Goal: Information Seeking & Learning: Learn about a topic

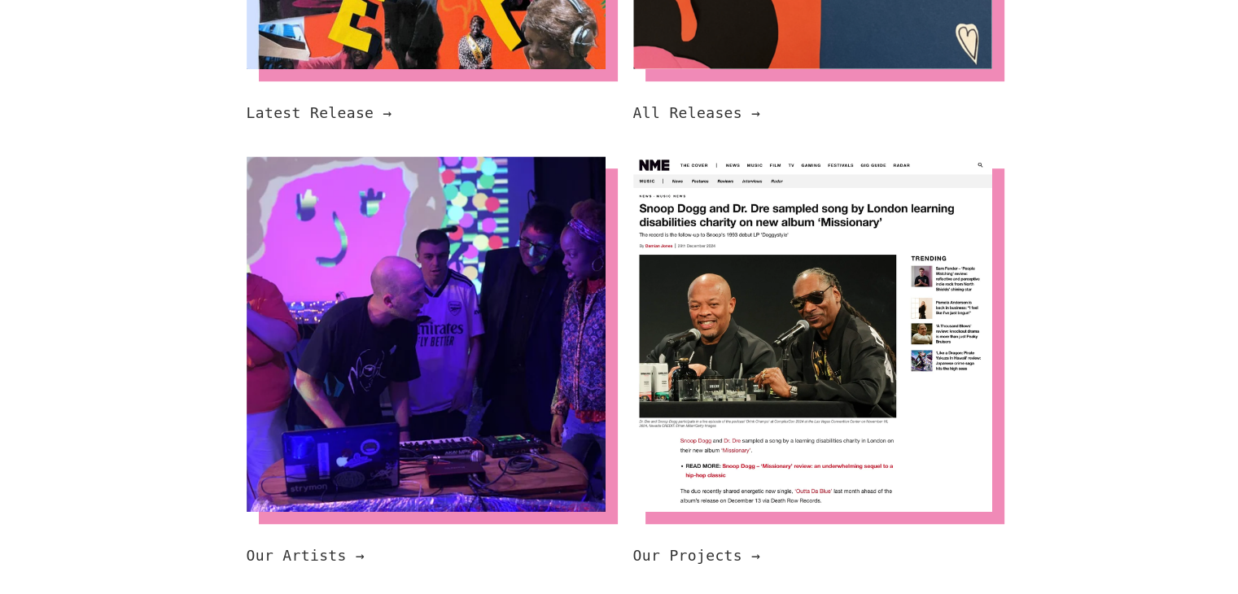
scroll to position [922, 0]
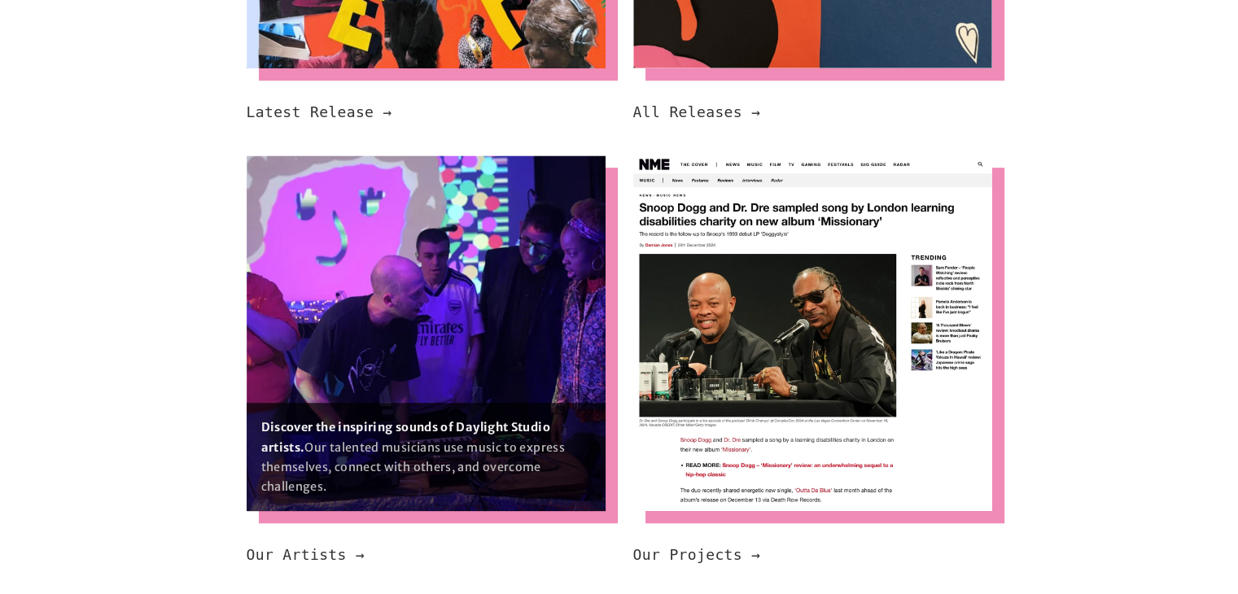
click at [384, 320] on img at bounding box center [426, 334] width 359 height 356
click at [420, 256] on img at bounding box center [426, 334] width 359 height 356
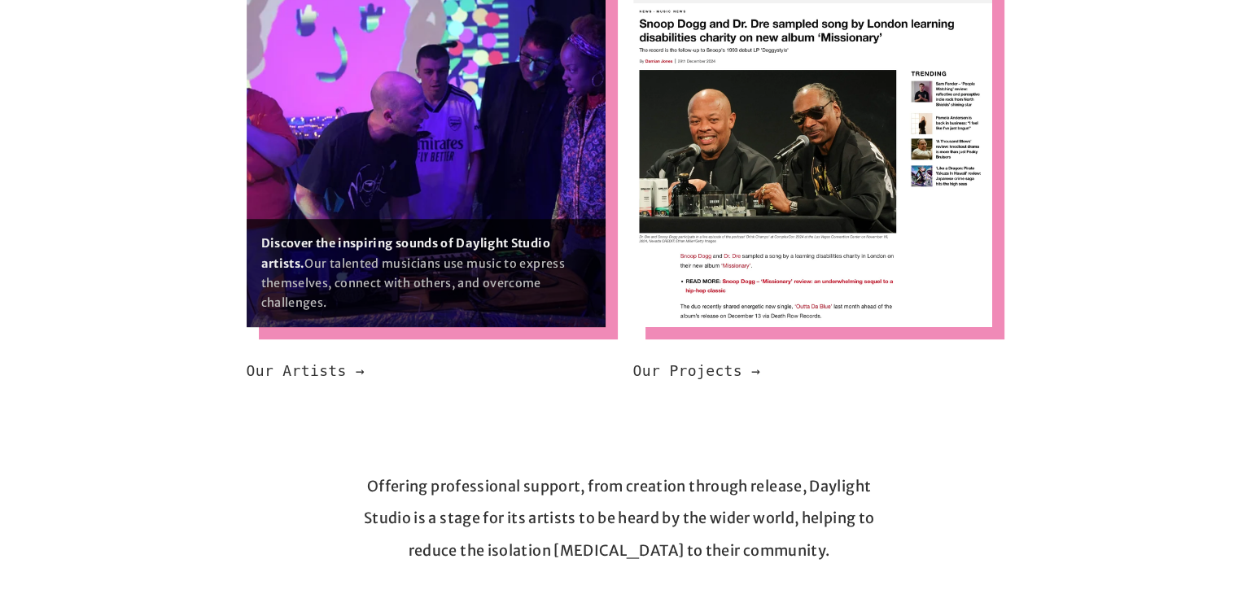
scroll to position [1104, 0]
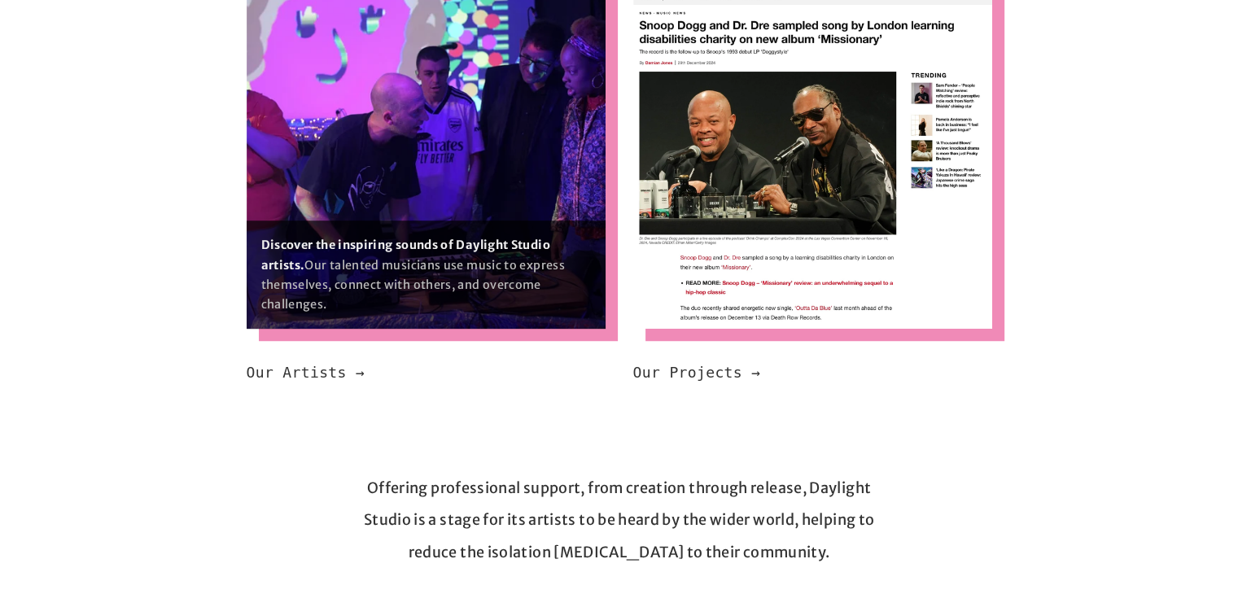
click at [418, 242] on strong "Discover the inspiring sounds of Daylight Studio artists." at bounding box center [407, 255] width 292 height 34
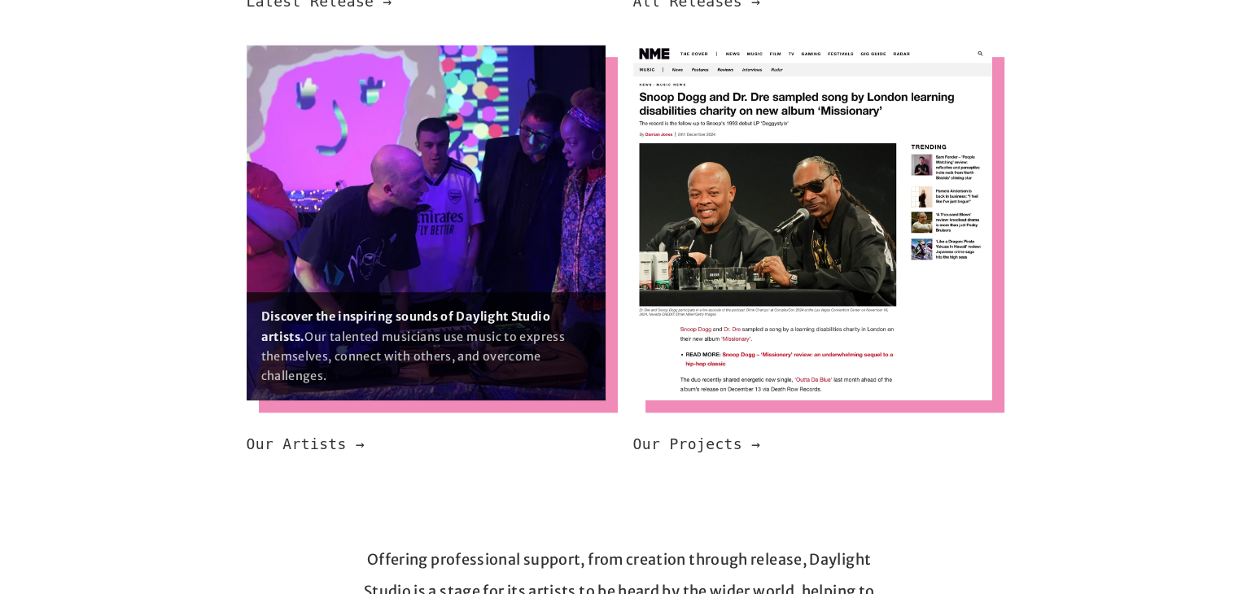
scroll to position [1032, 0]
click at [354, 209] on img at bounding box center [426, 223] width 359 height 356
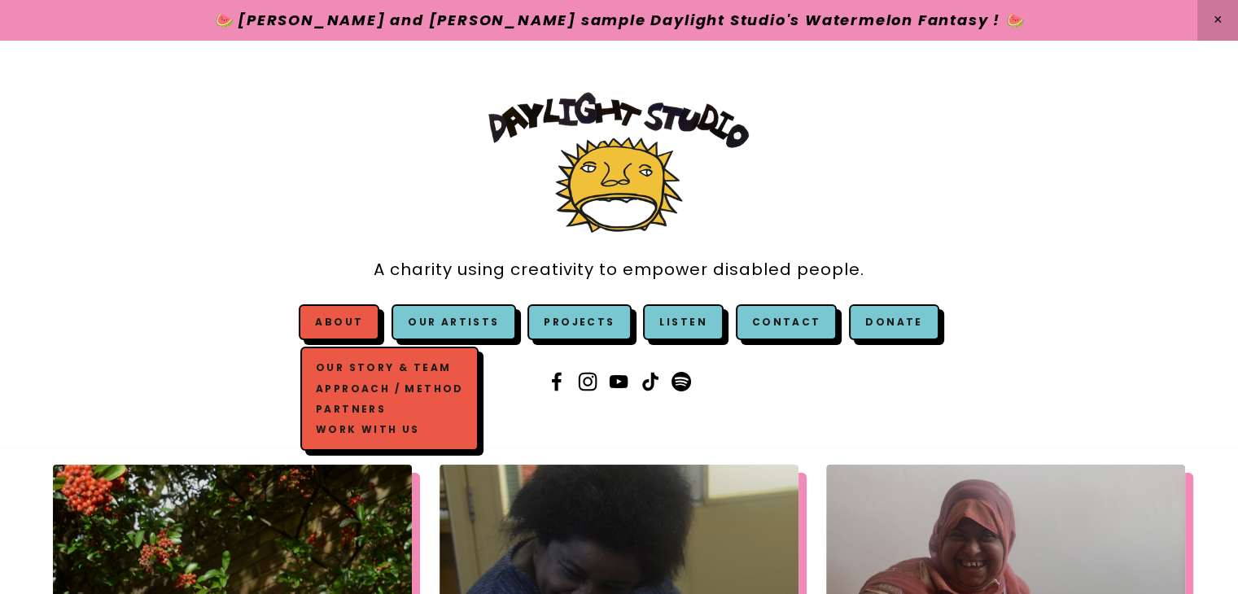
click at [375, 366] on link "Our Story & Team" at bounding box center [390, 368] width 156 height 20
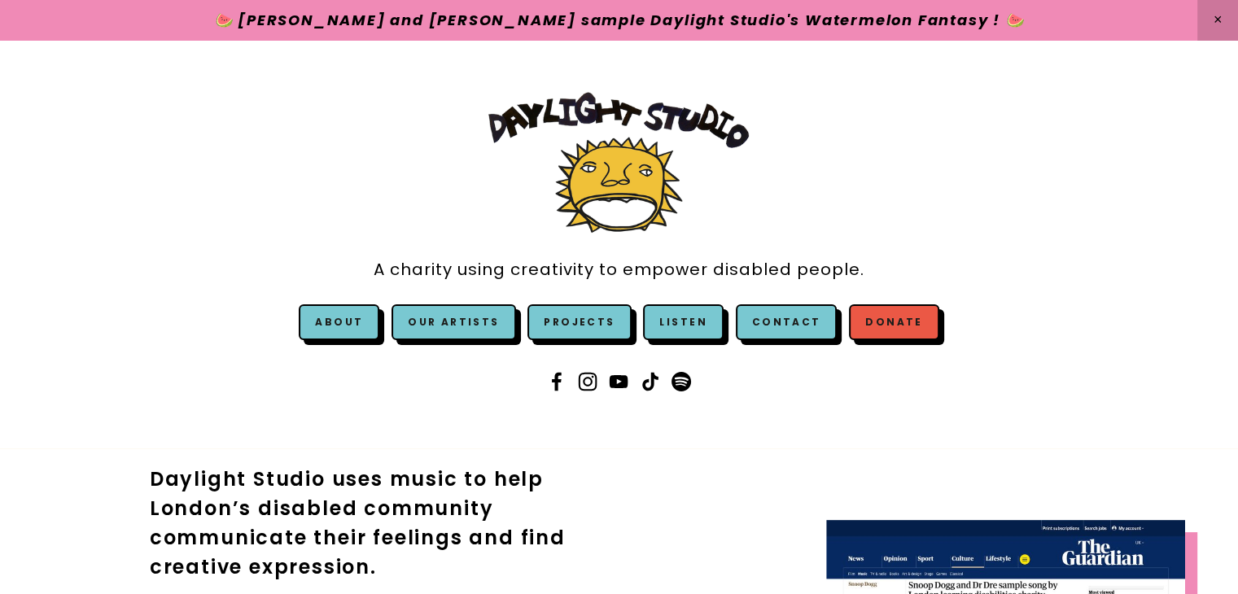
click at [871, 314] on link "Donate" at bounding box center [894, 323] width 90 height 36
click at [764, 325] on link "Contact" at bounding box center [787, 323] width 102 height 36
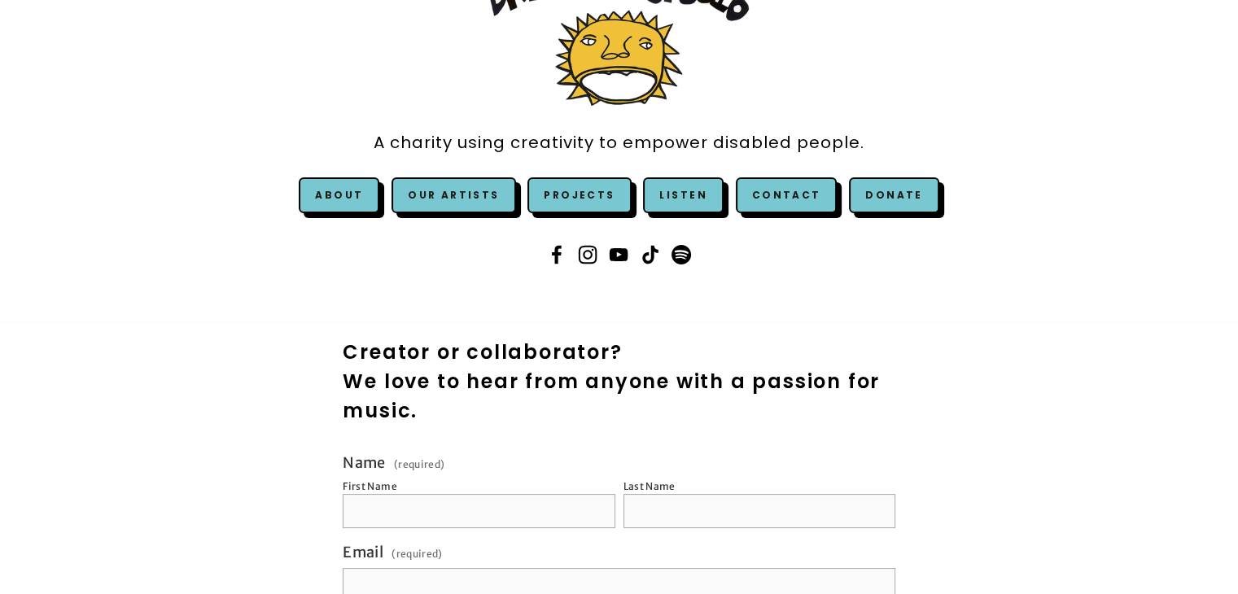
scroll to position [42, 0]
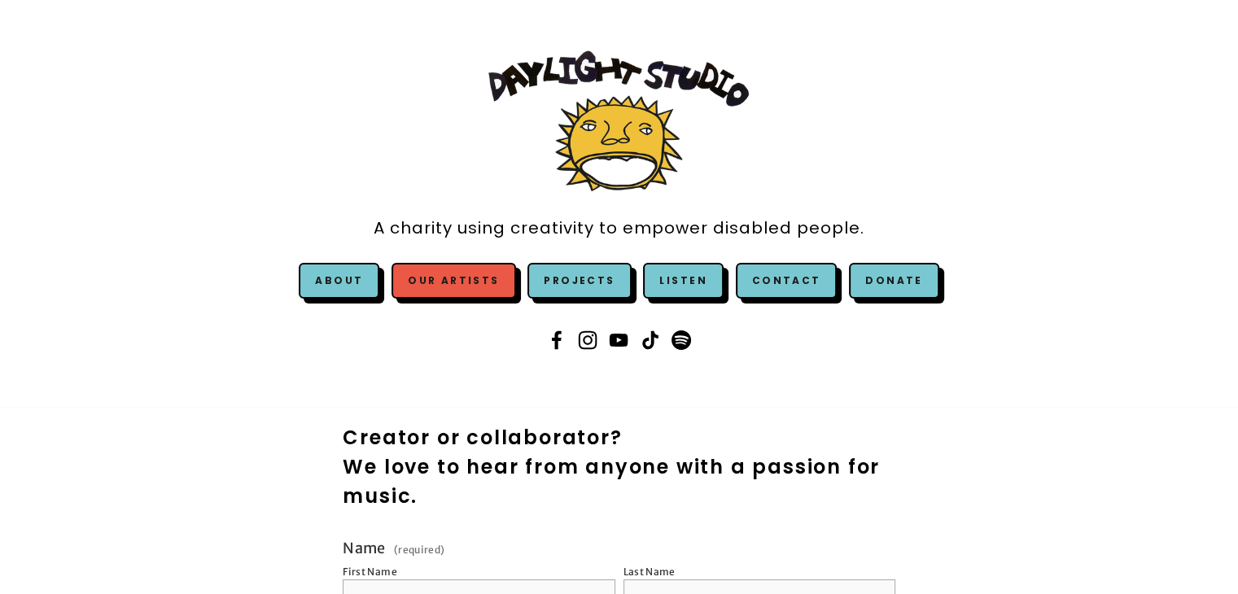
click at [489, 280] on link "Our Artists" at bounding box center [454, 281] width 124 height 36
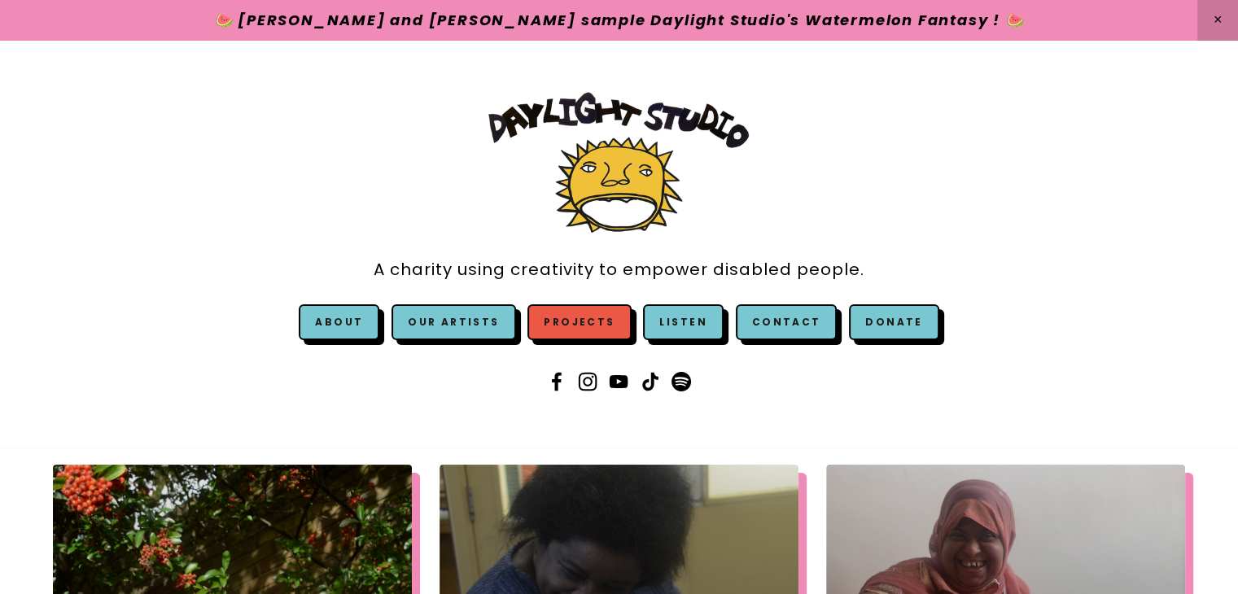
click at [602, 322] on link "Projects" at bounding box center [579, 323] width 103 height 36
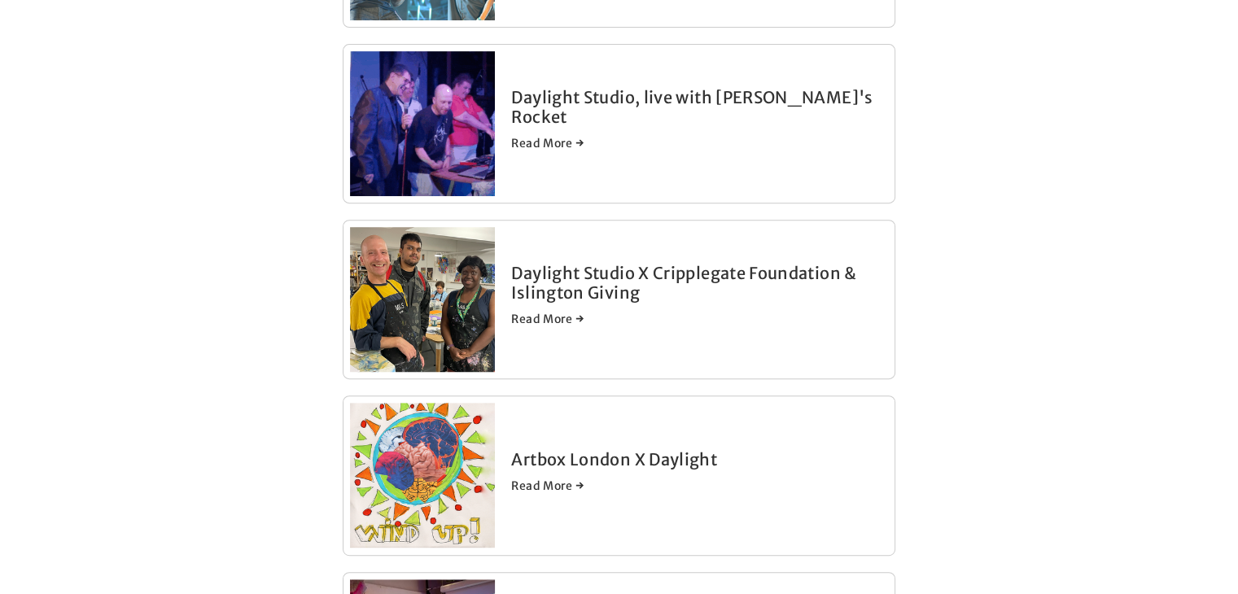
scroll to position [684, 0]
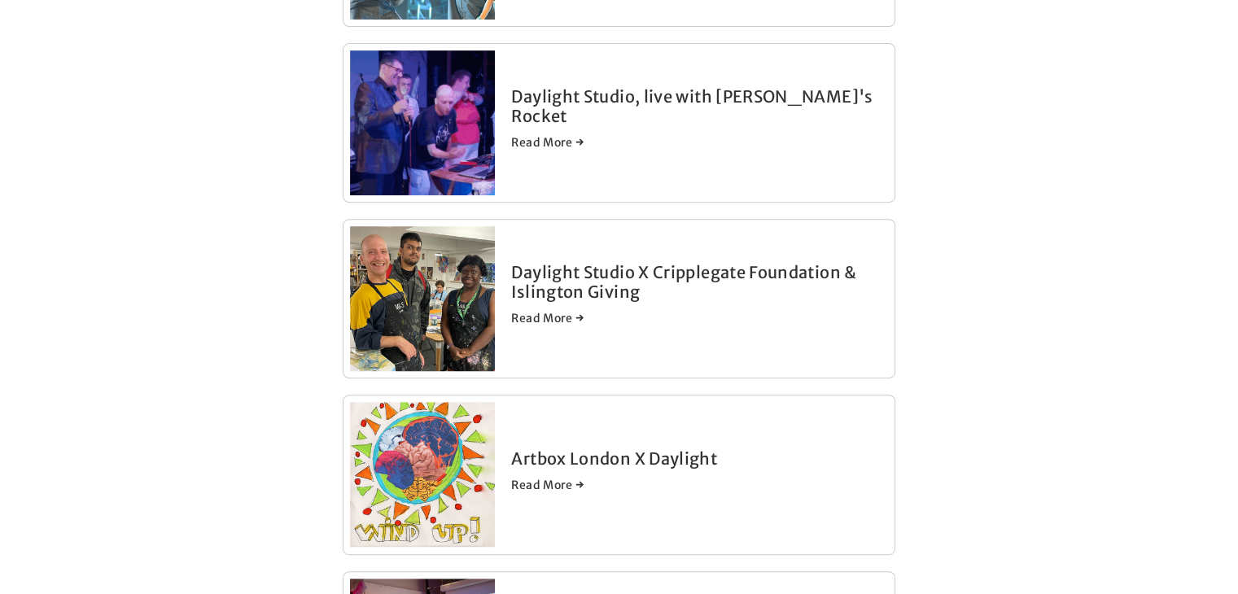
click at [547, 134] on link "Read More →" at bounding box center [699, 142] width 376 height 16
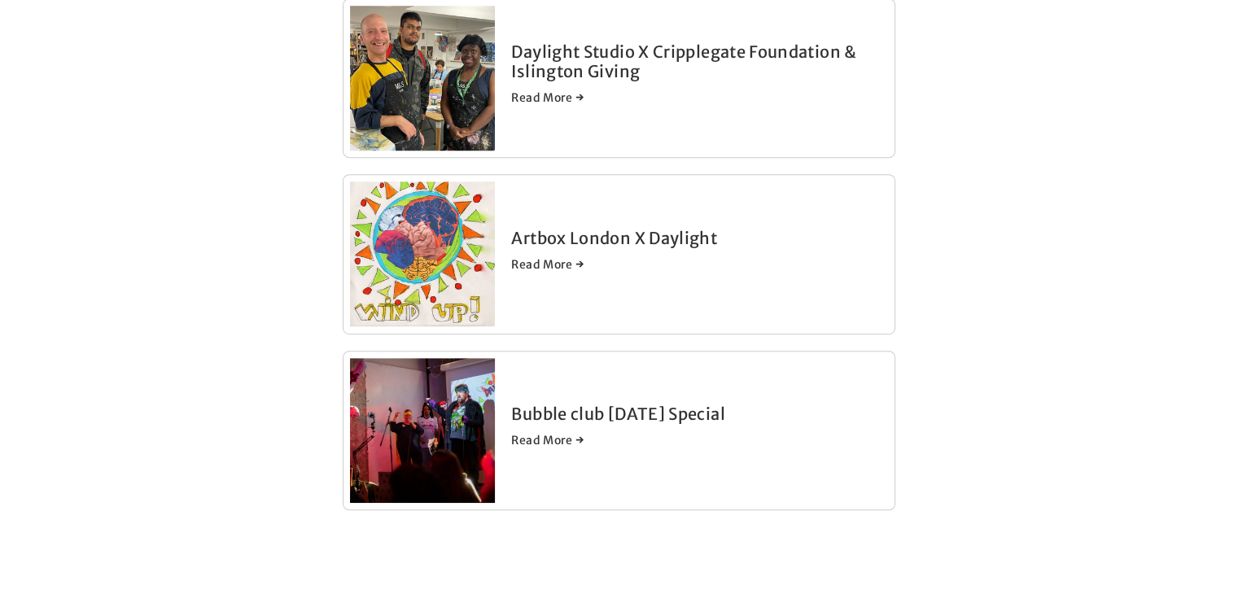
scroll to position [910, 0]
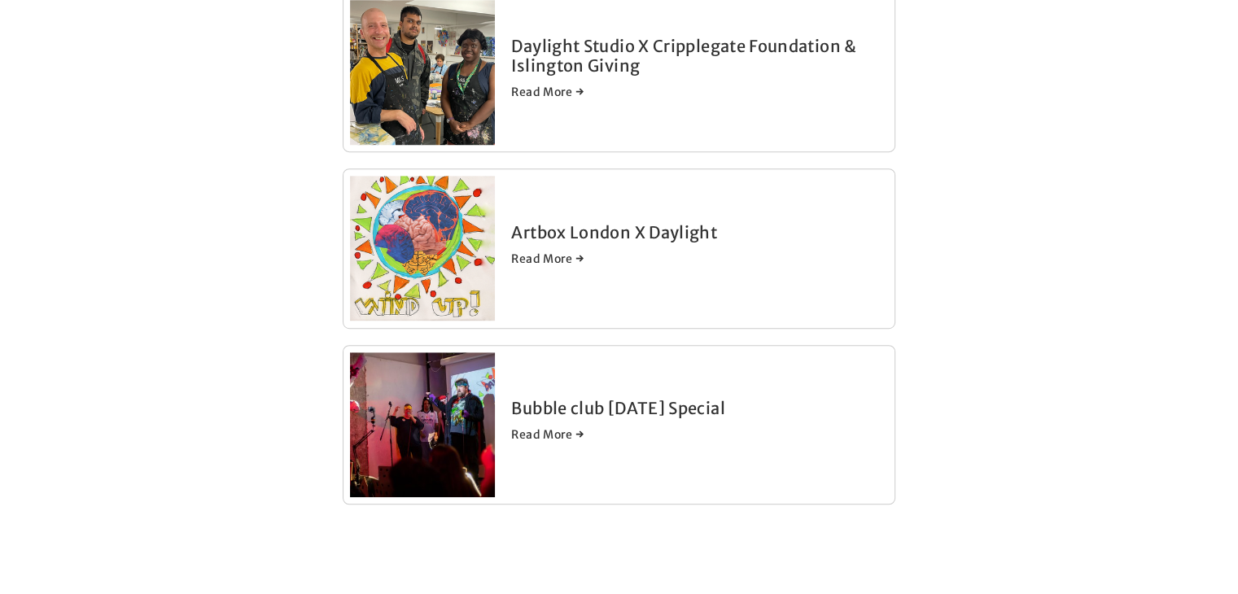
click at [568, 408] on link "Bubble club [DATE] Special" at bounding box center [617, 408] width 213 height 20
click at [541, 252] on link "Read More →" at bounding box center [699, 259] width 376 height 16
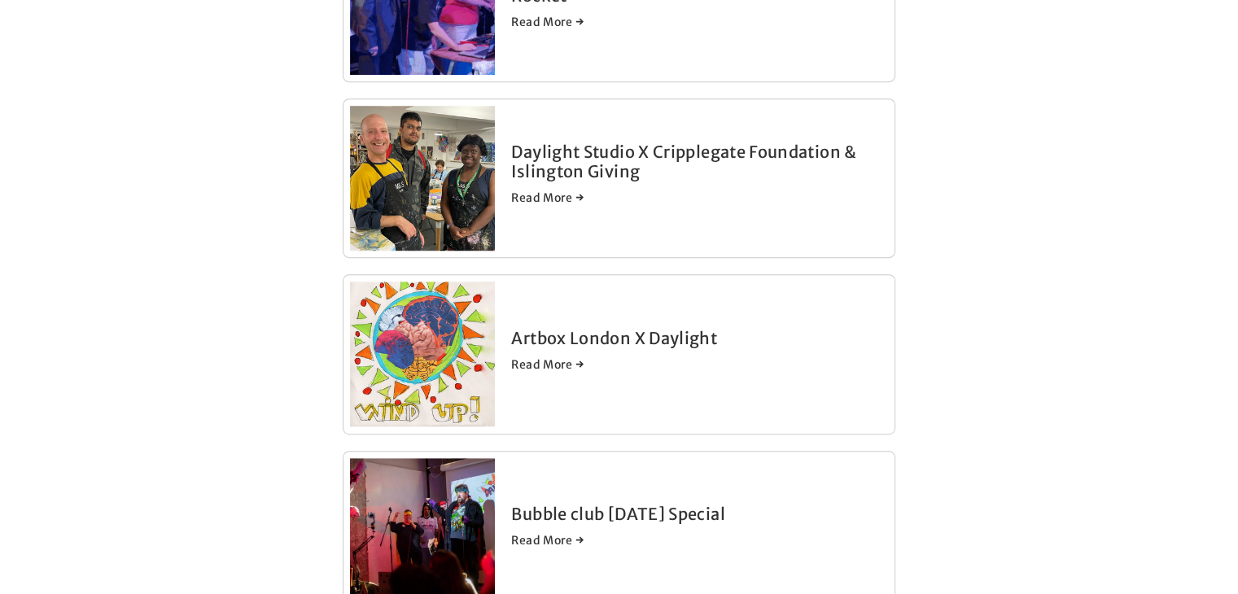
click at [430, 203] on img at bounding box center [422, 178] width 145 height 182
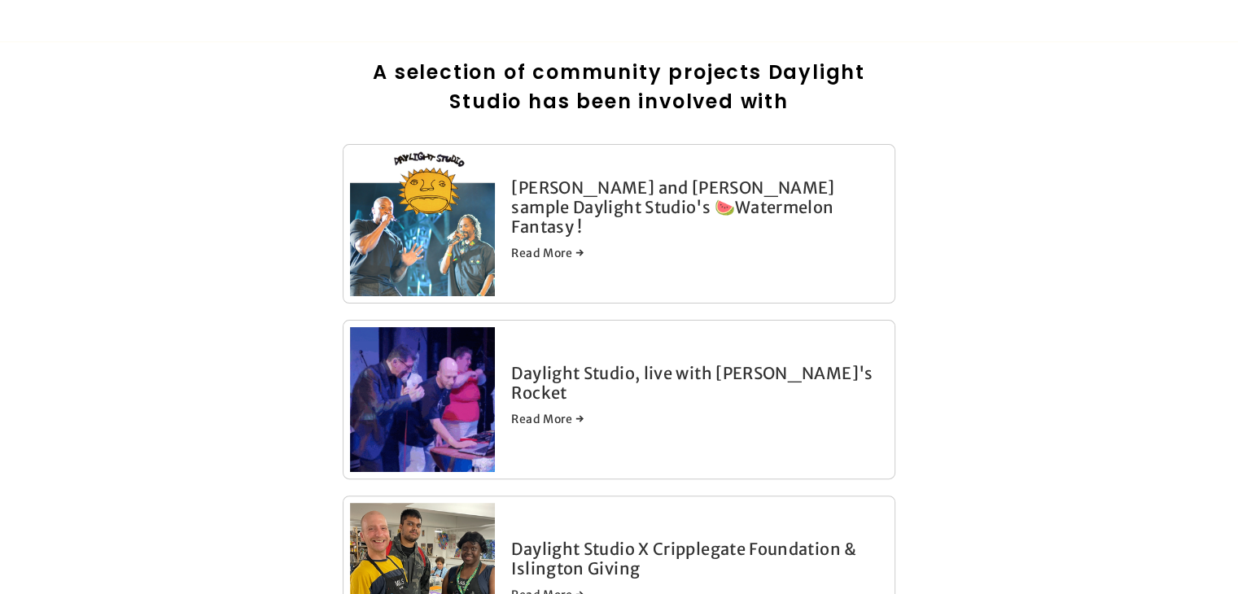
scroll to position [409, 0]
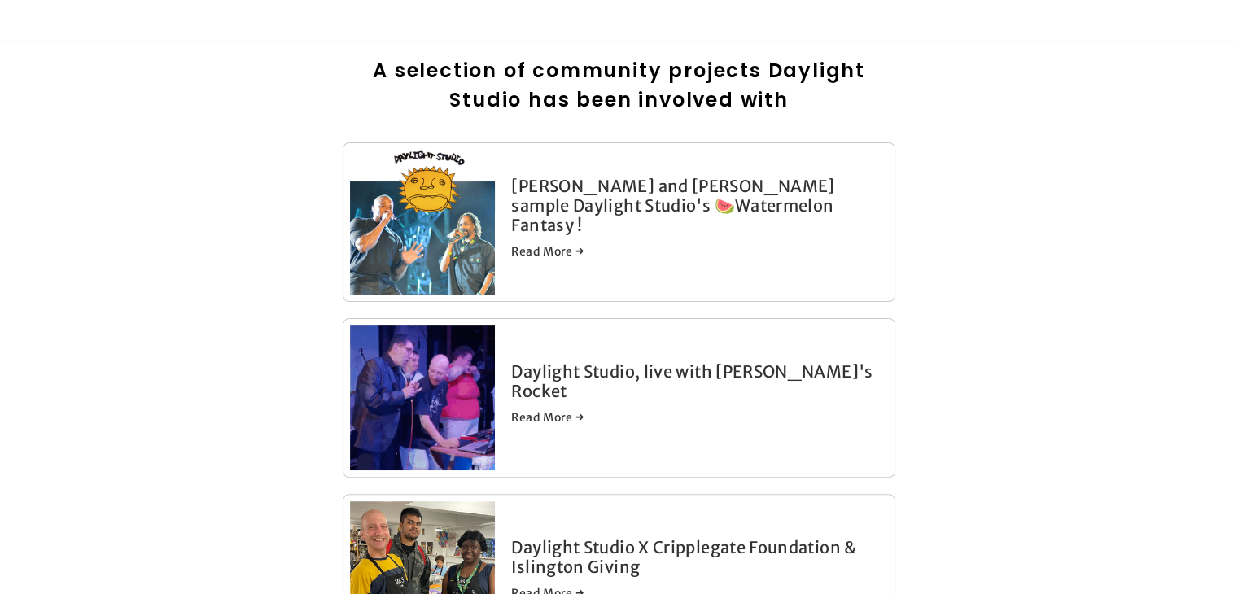
click at [550, 243] on link "Read More →" at bounding box center [699, 251] width 376 height 16
click at [469, 382] on img at bounding box center [422, 398] width 145 height 145
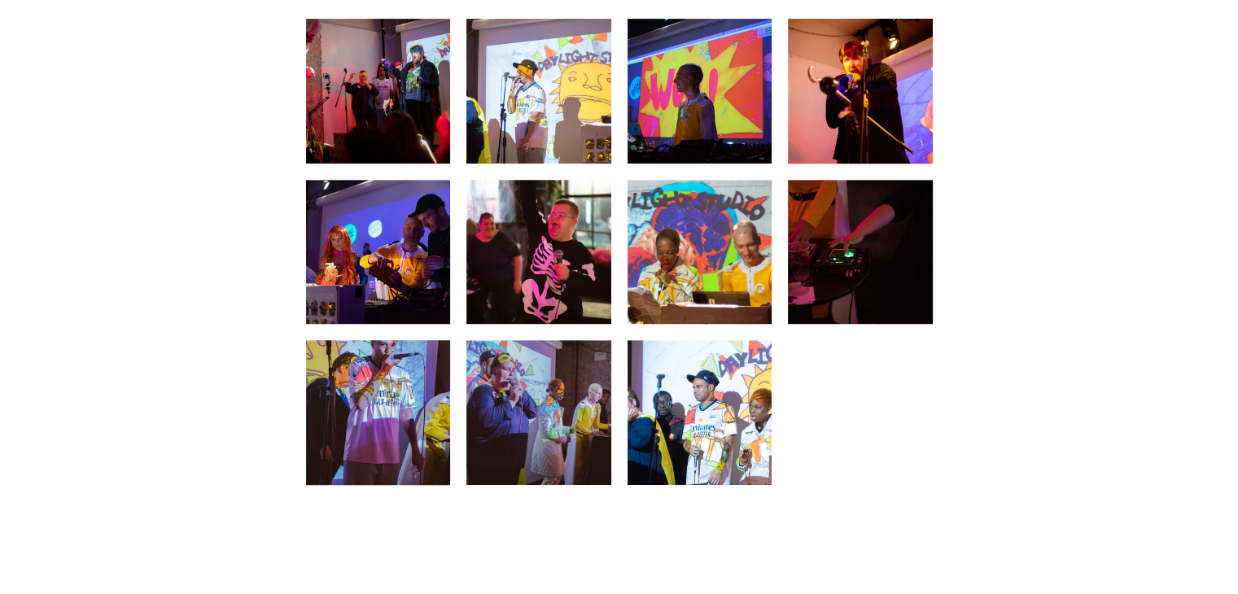
scroll to position [700, 0]
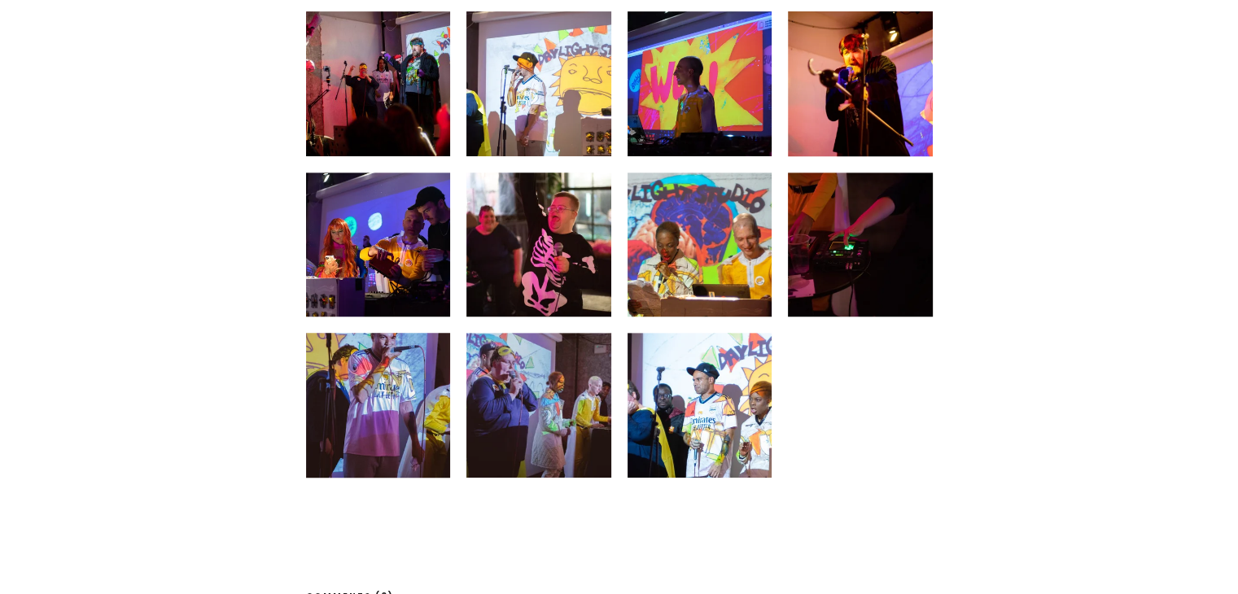
click at [726, 252] on img at bounding box center [699, 245] width 217 height 145
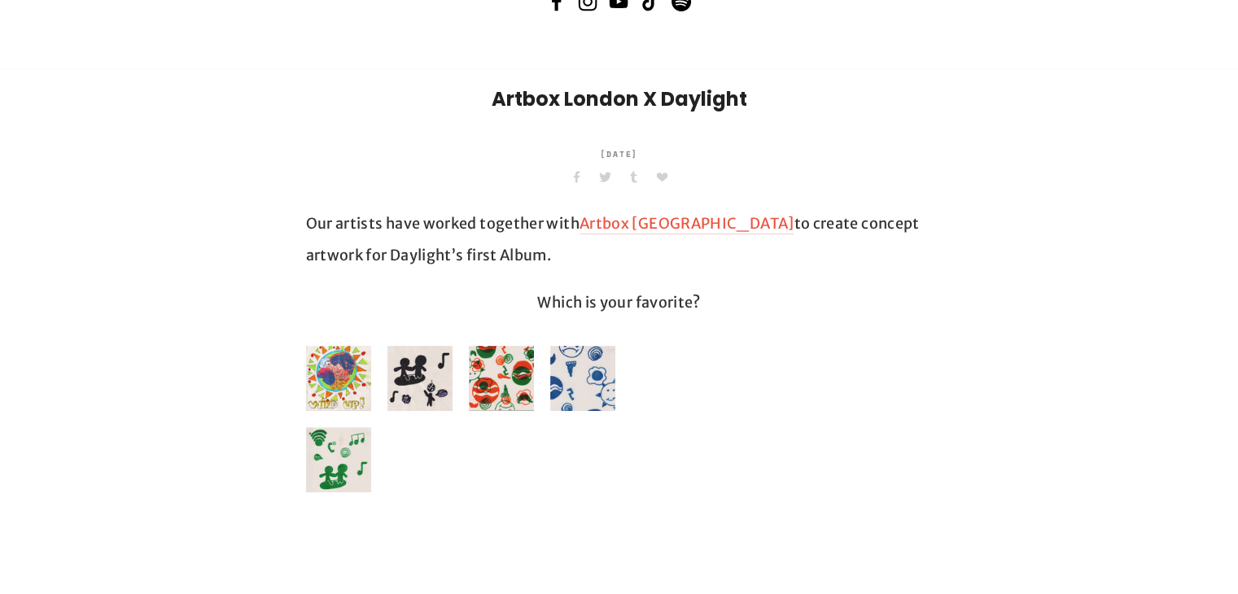
scroll to position [445, 0]
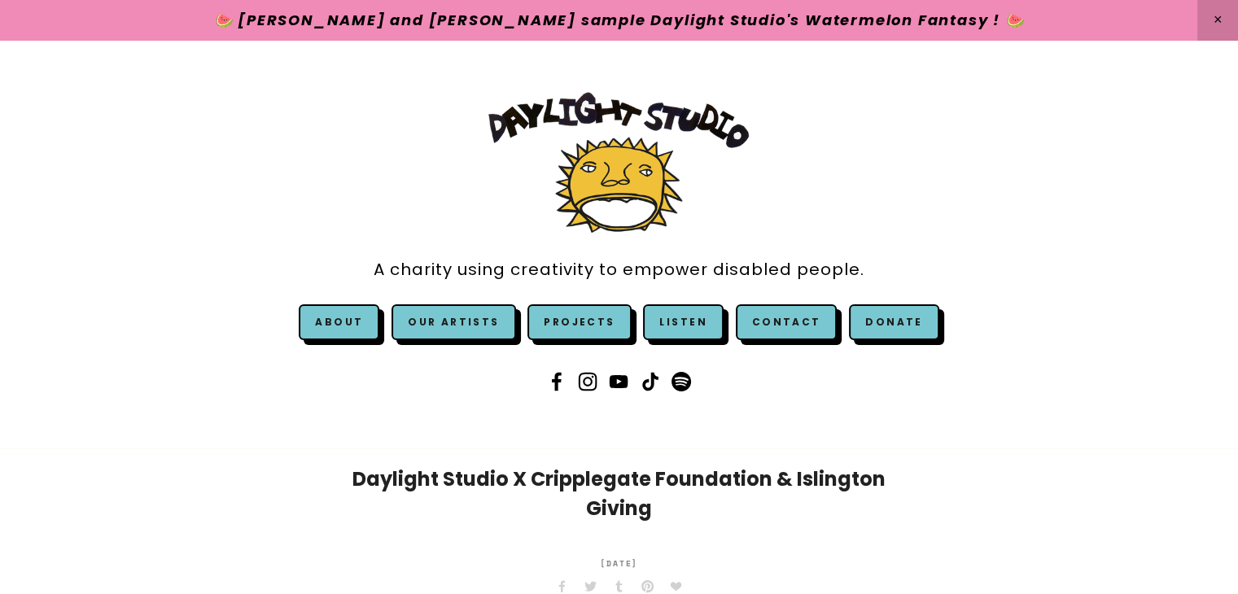
click at [430, 203] on div "A charity using creativity to empower disabled people. About Our Story & Team A…" at bounding box center [619, 244] width 664 height 335
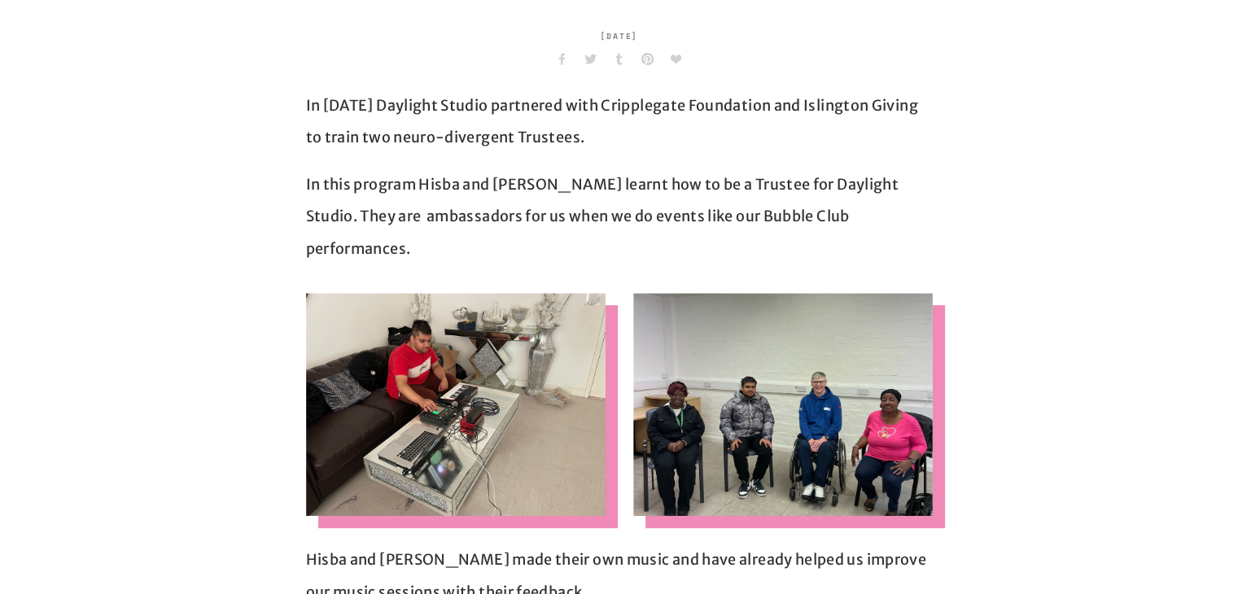
scroll to position [506, 0]
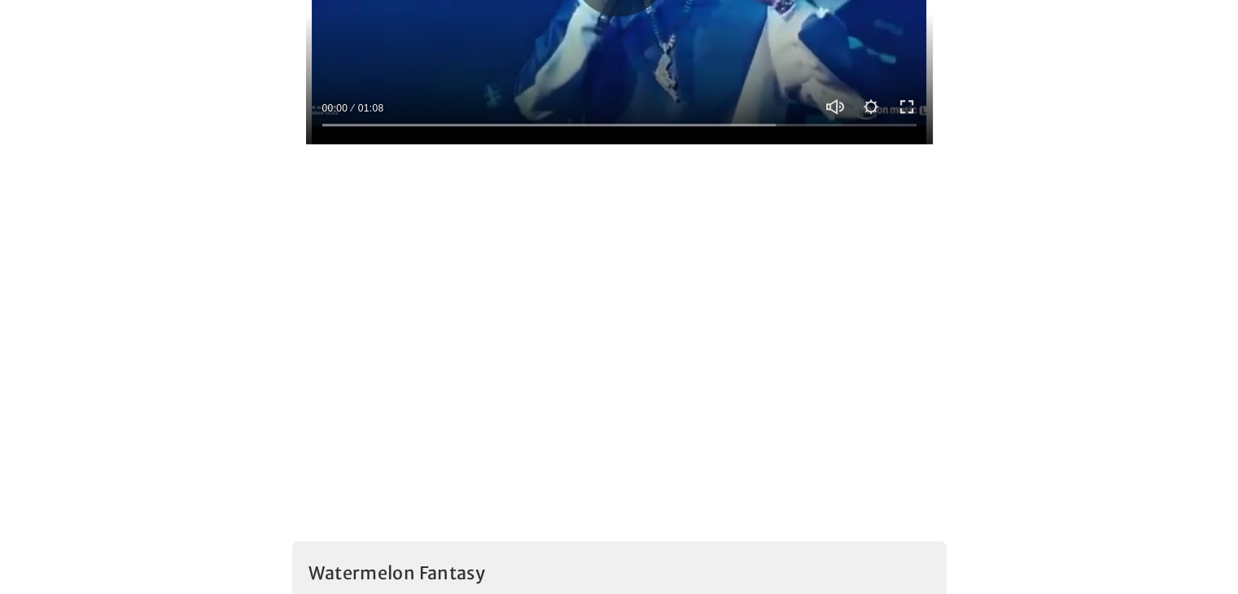
scroll to position [1416, 0]
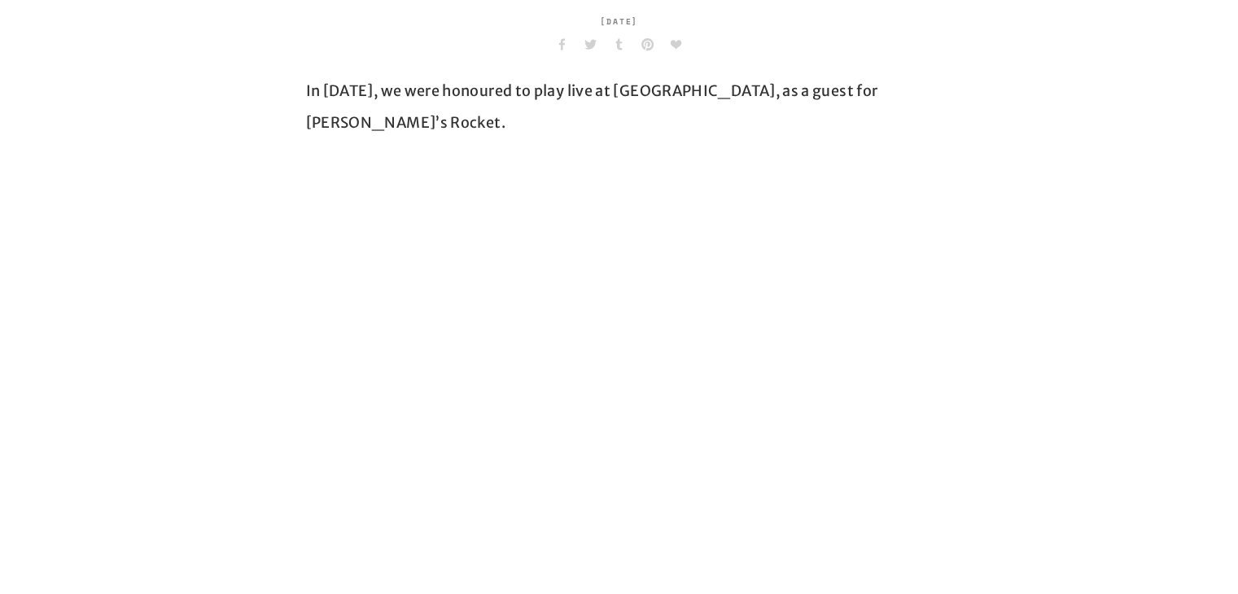
scroll to position [514, 0]
click at [151, 370] on main "Daylight Studio, live with Robyn's Rocket In September 2024, we were honoured t…" at bounding box center [619, 333] width 1238 height 797
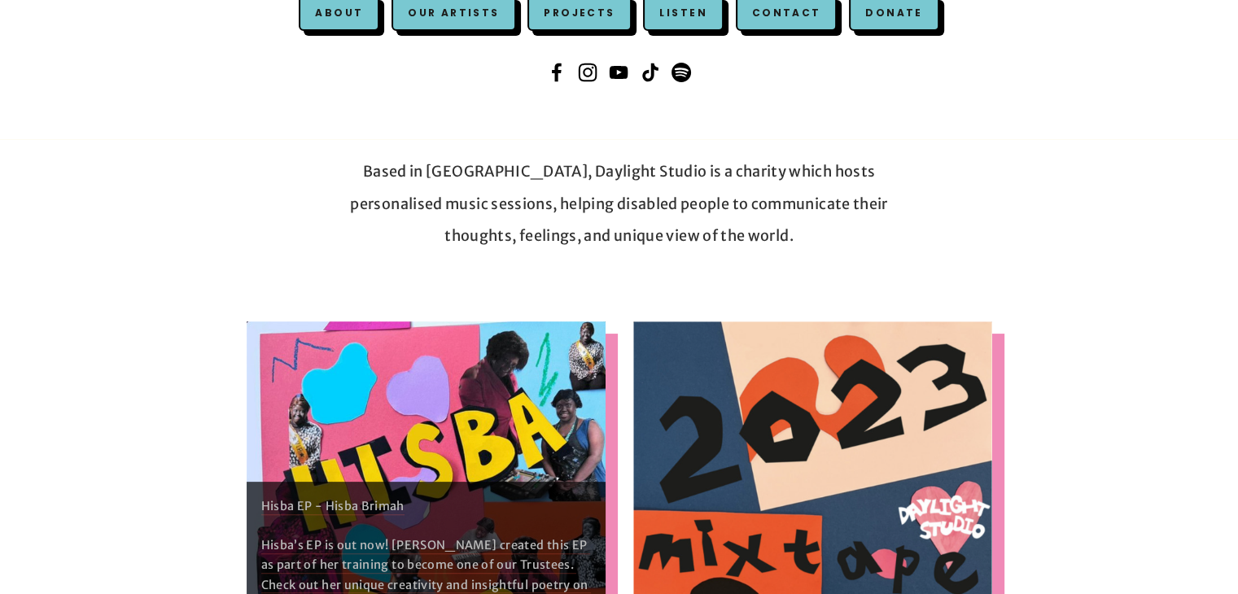
scroll to position [303, 0]
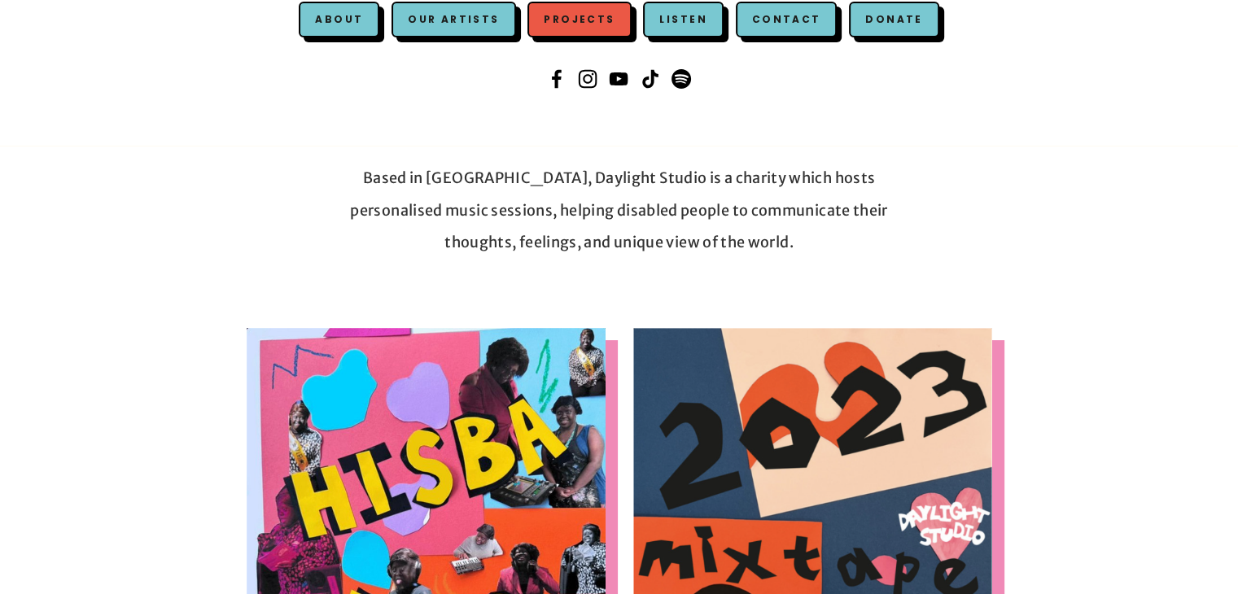
click at [576, 20] on link "Projects" at bounding box center [579, 20] width 103 height 36
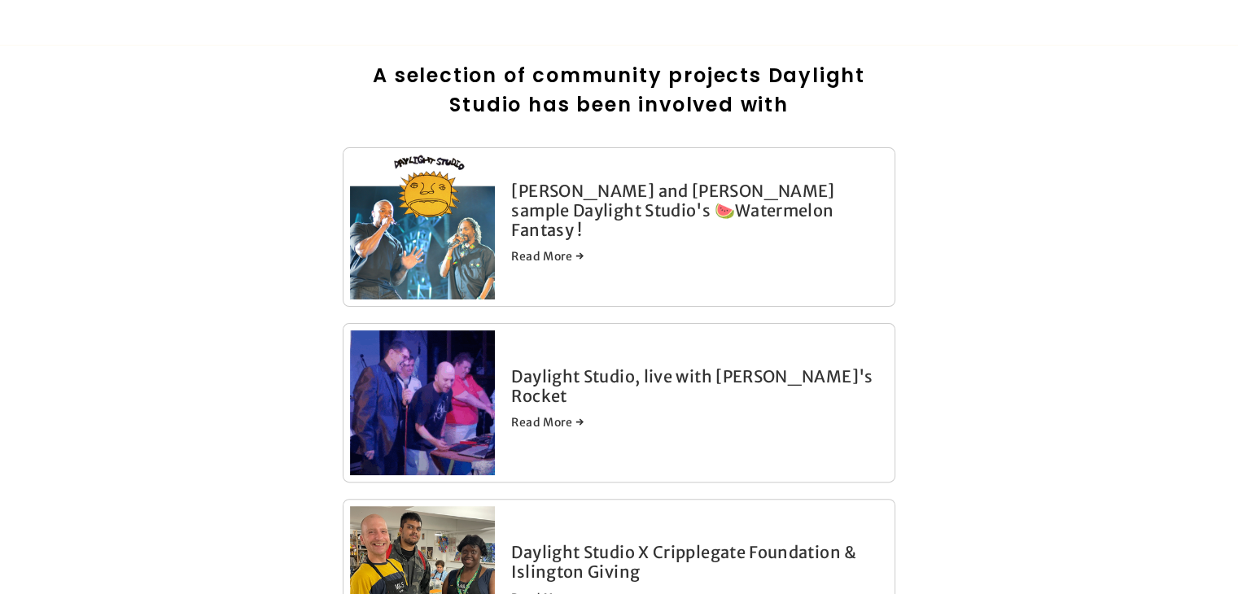
scroll to position [409, 0]
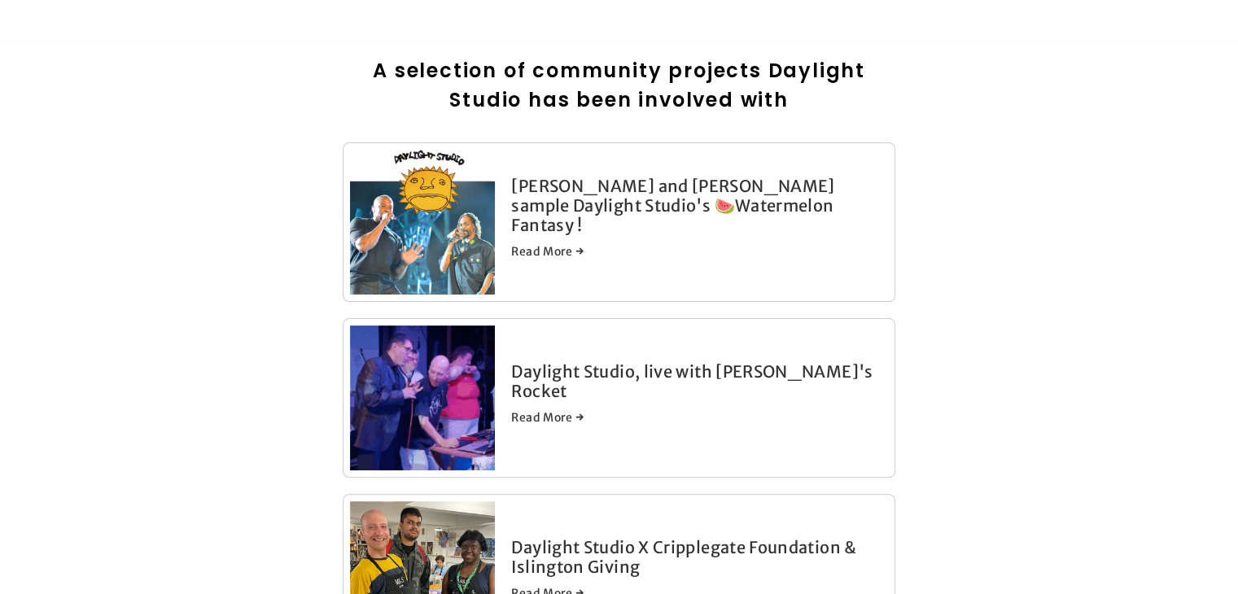
click at [431, 404] on img at bounding box center [422, 398] width 145 height 145
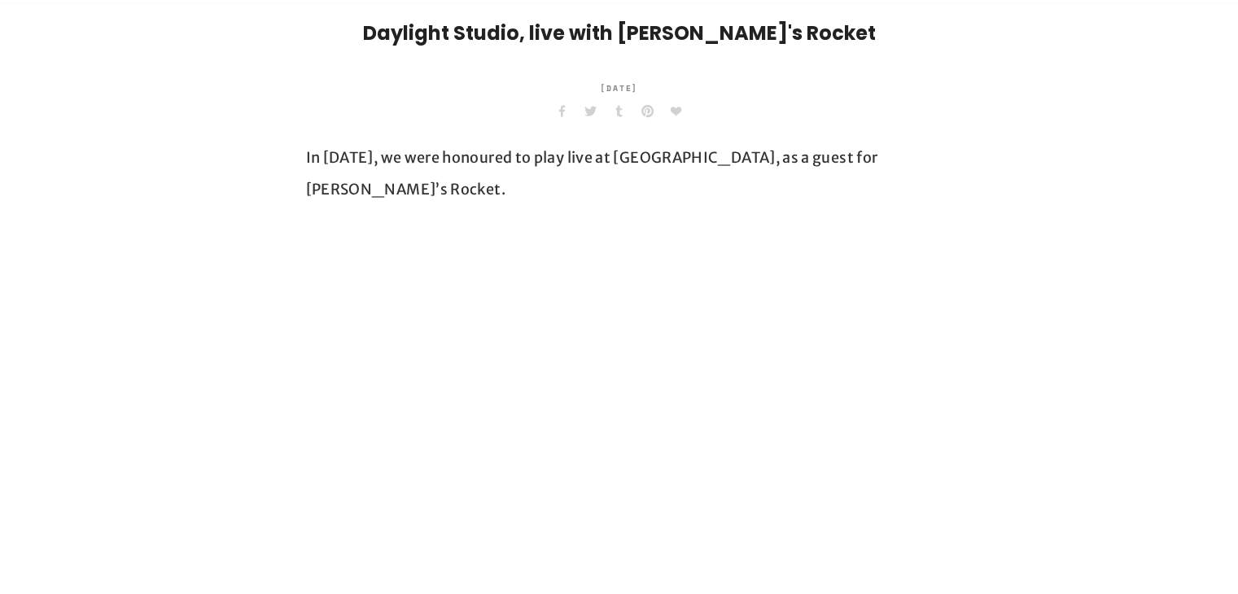
scroll to position [557, 0]
